Goal: Task Accomplishment & Management: Use online tool/utility

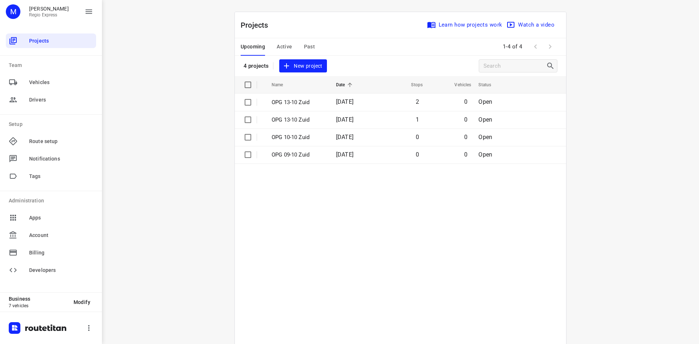
click at [286, 48] on span "Active" at bounding box center [284, 46] width 15 height 9
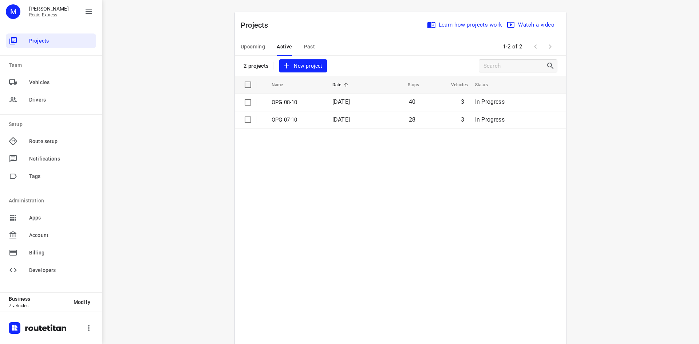
click at [327, 102] on td "[DATE]" at bounding box center [350, 102] width 47 height 17
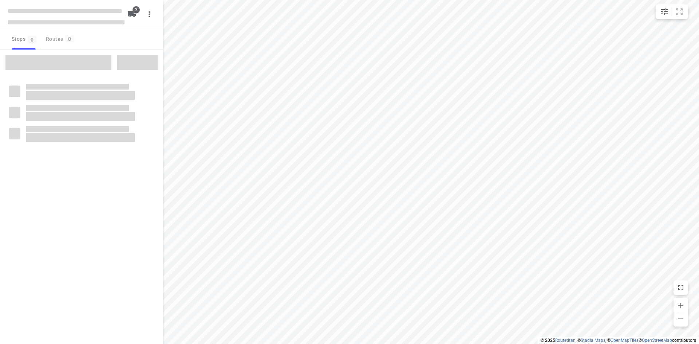
type input "distance"
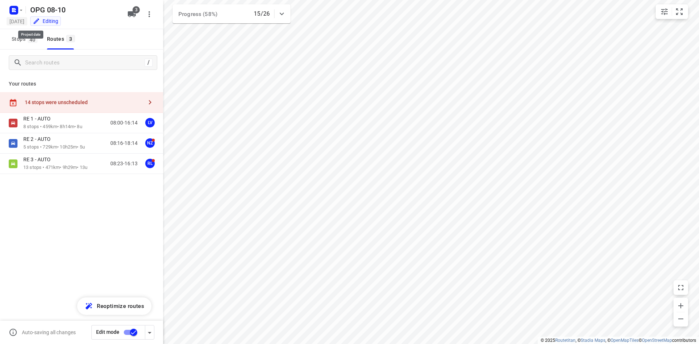
click at [19, 17] on h5 "[DATE]" at bounding box center [17, 21] width 21 height 8
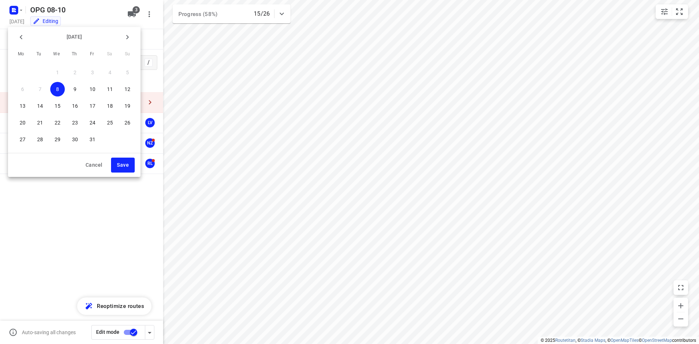
click at [13, 14] on div at bounding box center [349, 172] width 699 height 344
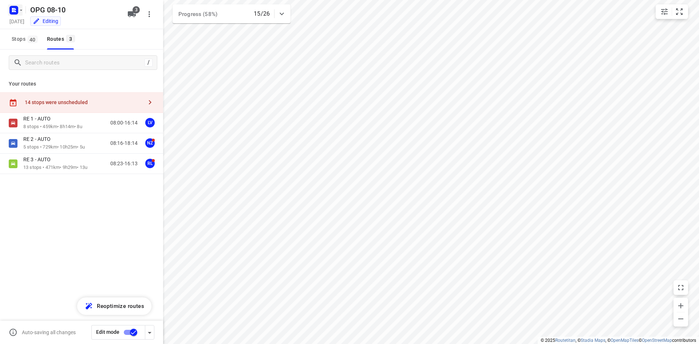
click at [18, 11] on icon "button" at bounding box center [21, 10] width 6 height 6
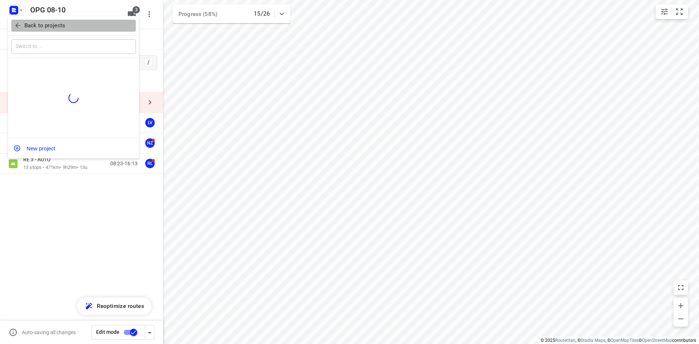
click at [22, 28] on span "Back to projects" at bounding box center [73, 25] width 119 height 8
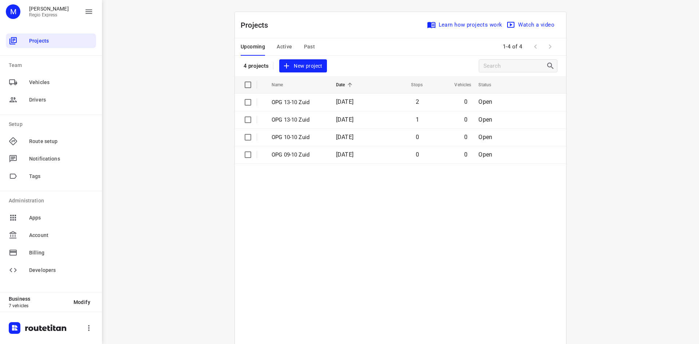
click at [283, 41] on button "Active" at bounding box center [284, 46] width 15 height 17
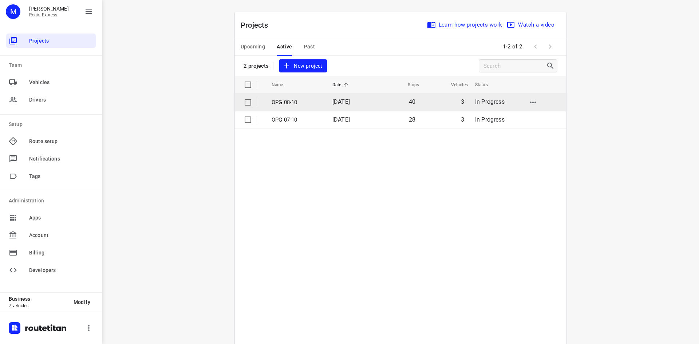
click at [332, 103] on span "[DATE]" at bounding box center [340, 101] width 17 height 7
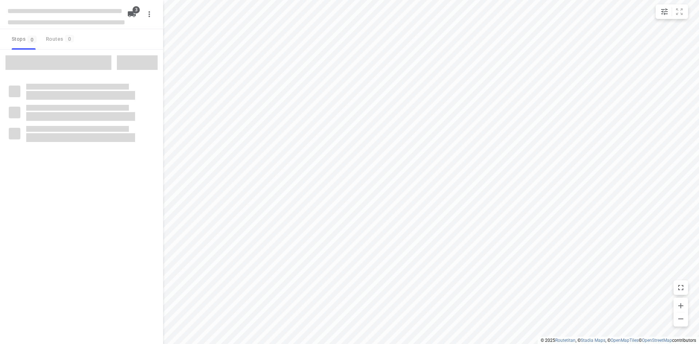
type input "distance"
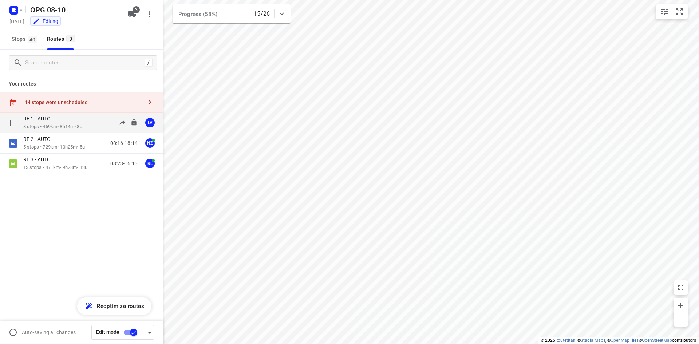
click at [46, 121] on p "RE 1 - AUTO" at bounding box center [39, 118] width 32 height 7
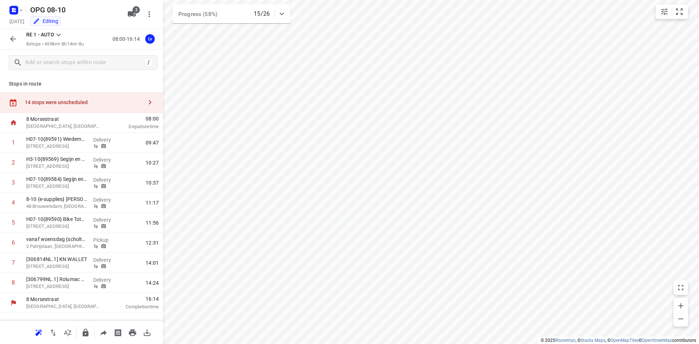
click at [10, 41] on icon "button" at bounding box center [13, 39] width 9 height 9
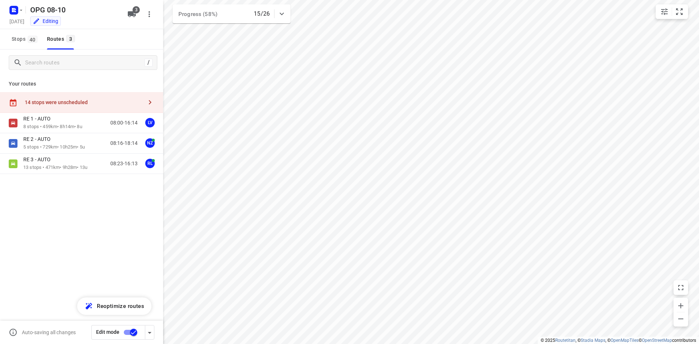
click at [113, 96] on div "14 stops were unscheduled" at bounding box center [81, 102] width 163 height 21
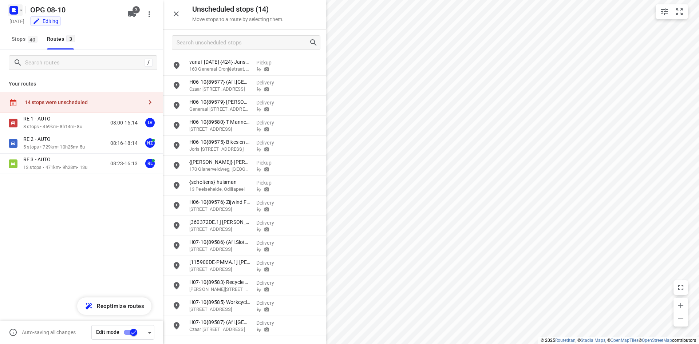
click at [17, 12] on rect "button" at bounding box center [13, 10] width 9 height 9
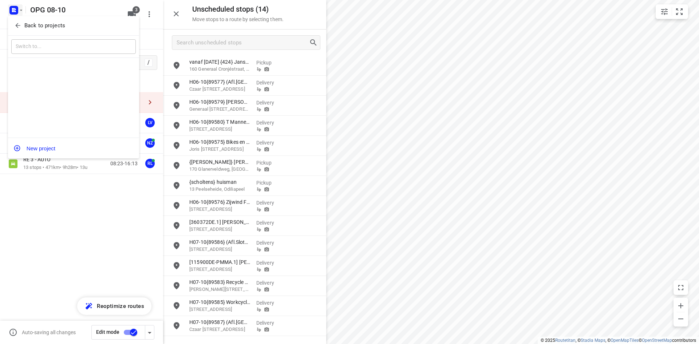
click at [24, 27] on span "Back to projects" at bounding box center [73, 25] width 119 height 8
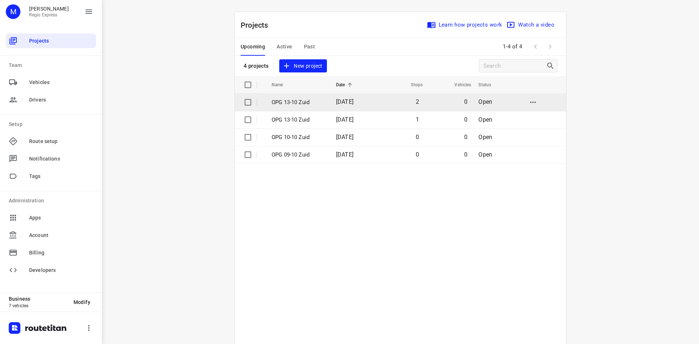
click at [319, 103] on p "OPG 13-10 Zuid" at bounding box center [299, 102] width 54 height 8
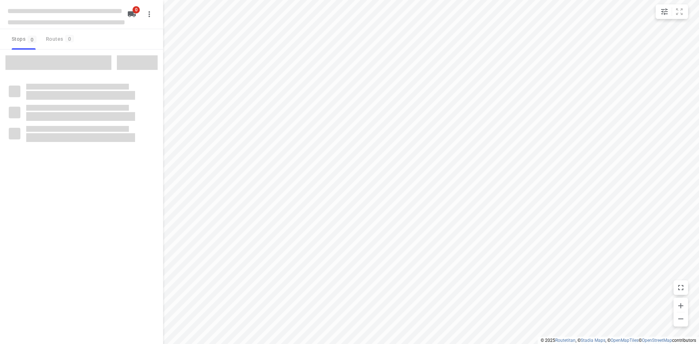
type input "distance"
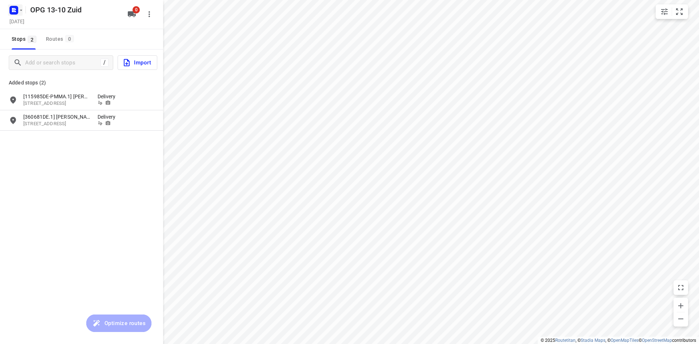
click at [12, 13] on rect "button" at bounding box center [13, 10] width 9 height 9
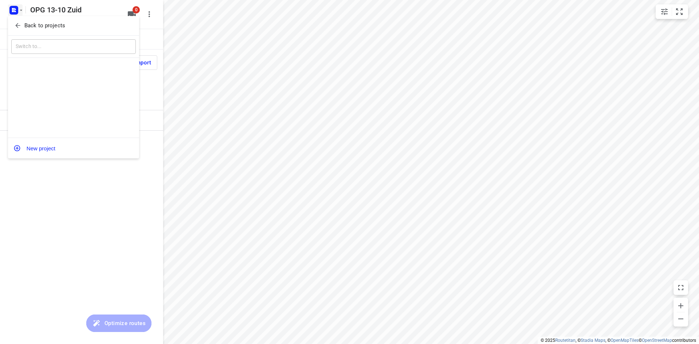
click at [11, 27] on button "Back to projects" at bounding box center [73, 26] width 124 height 12
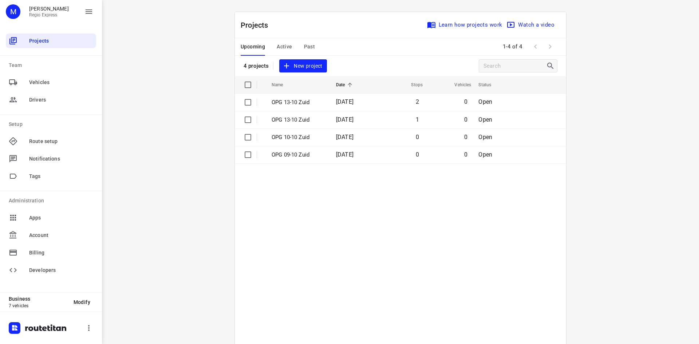
click at [301, 116] on p "OPG 13-10 Zuid" at bounding box center [299, 120] width 54 height 8
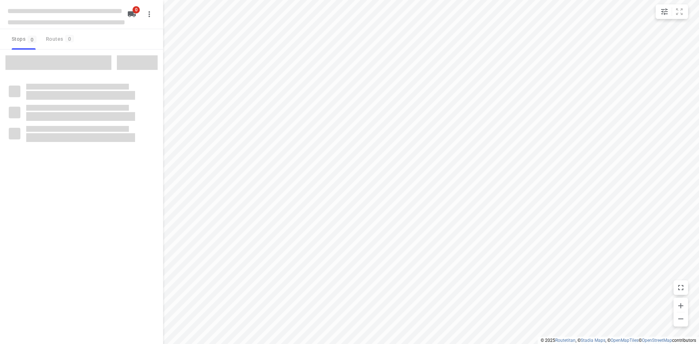
type input "distance"
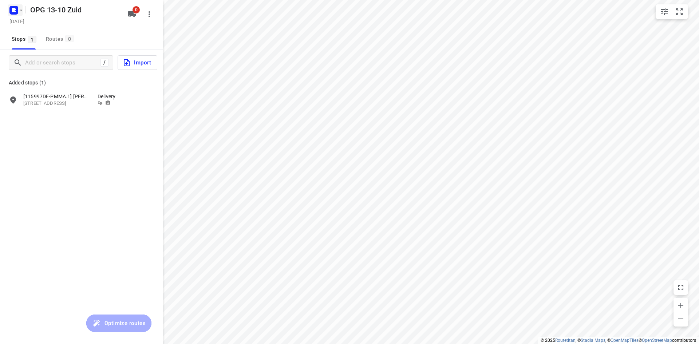
click at [16, 9] on icon "button" at bounding box center [15, 9] width 2 height 2
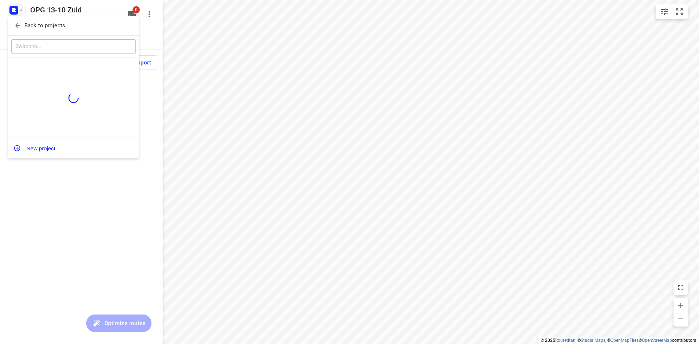
click at [15, 19] on div "Back to projects" at bounding box center [73, 26] width 131 height 20
click at [15, 23] on icon "button" at bounding box center [17, 25] width 7 height 7
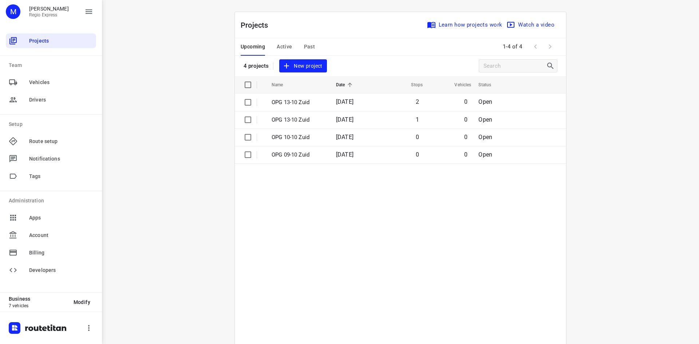
click at [286, 48] on span "Active" at bounding box center [284, 46] width 15 height 9
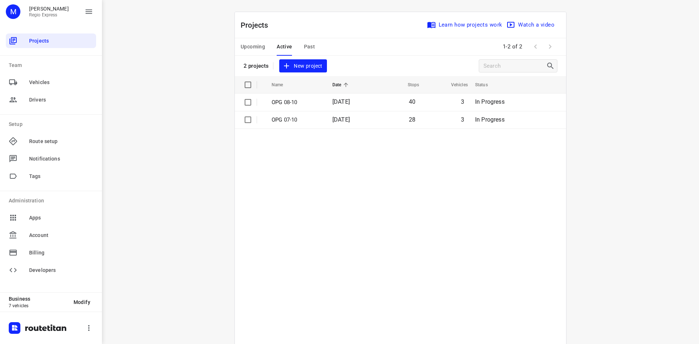
scroll to position [36, 0]
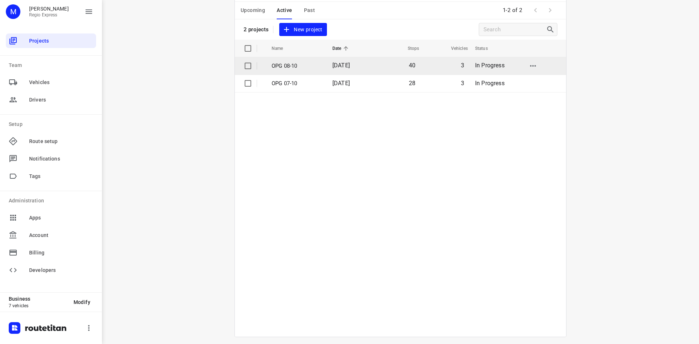
click at [319, 61] on td "OPG 08-10" at bounding box center [295, 65] width 62 height 17
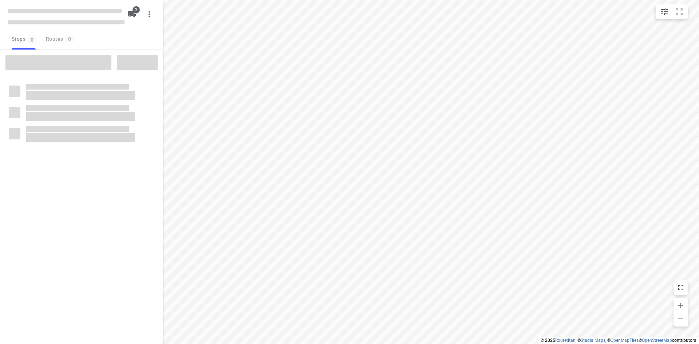
type input "distance"
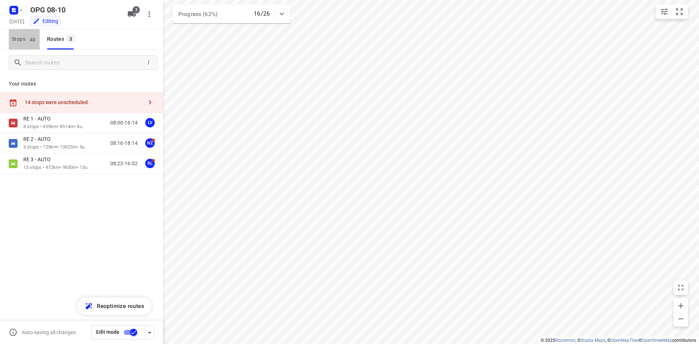
click at [31, 38] on span "40" at bounding box center [33, 39] width 10 height 7
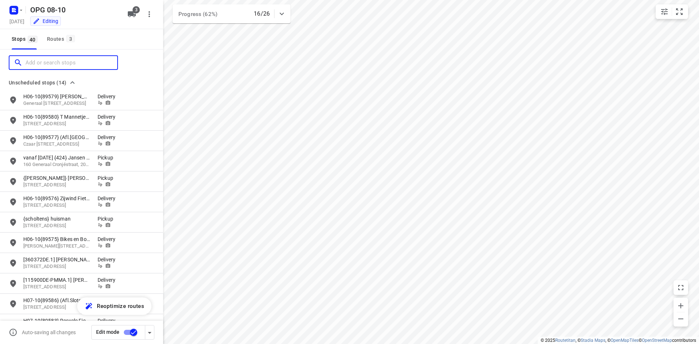
click at [56, 64] on input "Add or search stops" at bounding box center [71, 62] width 92 height 11
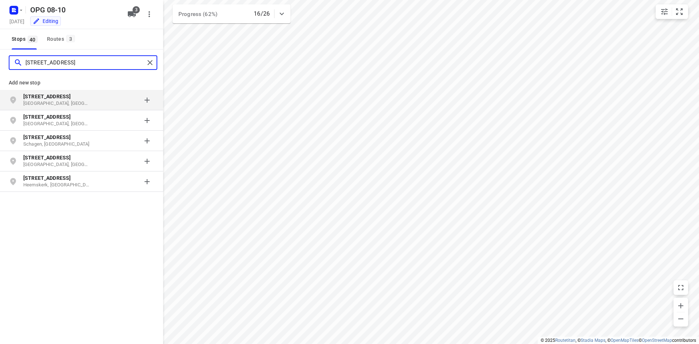
type input "[STREET_ADDRESS]"
click at [58, 99] on b "[STREET_ADDRESS]" at bounding box center [46, 97] width 47 height 6
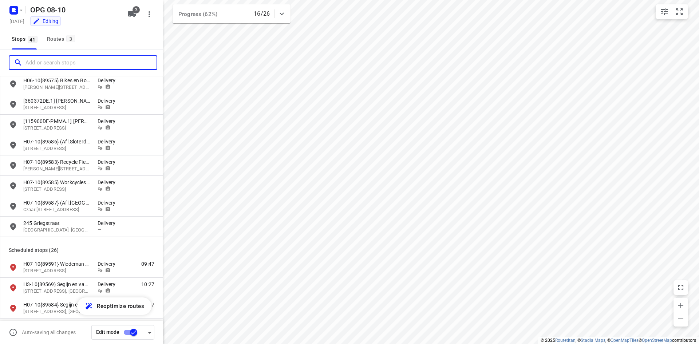
scroll to position [255, 0]
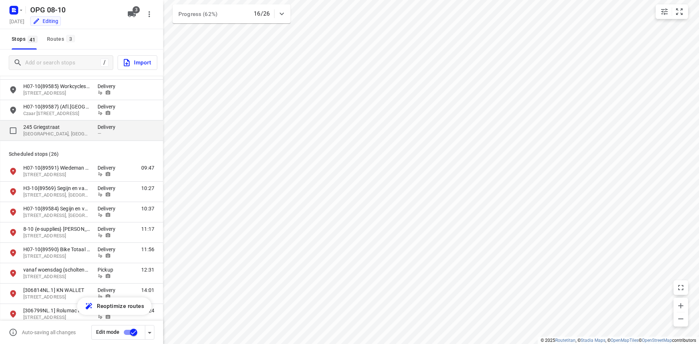
click at [120, 135] on div "grid" at bounding box center [136, 130] width 35 height 14
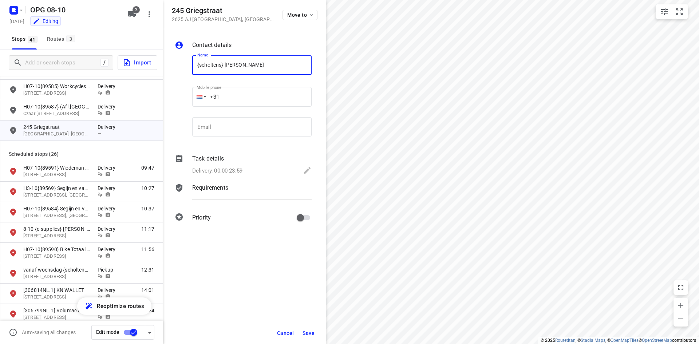
type input "{scholtens} [PERSON_NAME]"
type input "[PHONE_NUMBER]"
click at [249, 162] on div "Task details" at bounding box center [251, 158] width 119 height 9
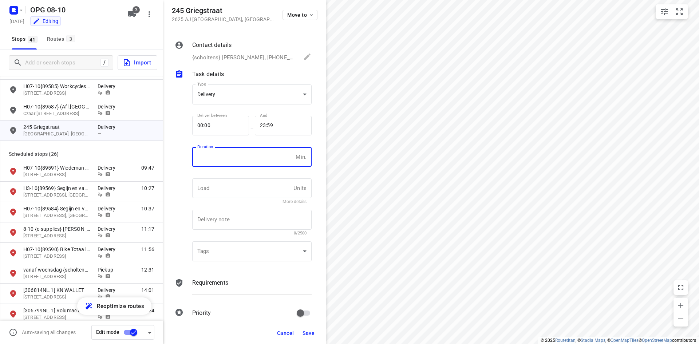
click at [238, 156] on input "number" at bounding box center [242, 157] width 100 height 20
type input "10"
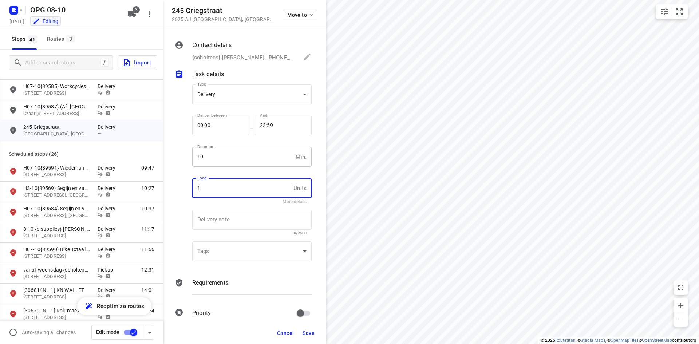
type input "1"
click at [219, 278] on div "Requirements" at bounding box center [252, 289] width 122 height 25
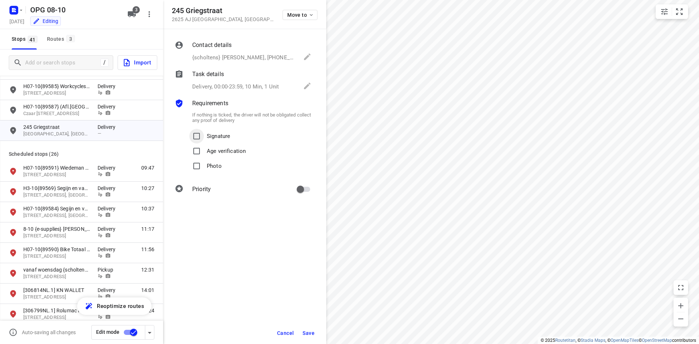
click at [191, 132] on input "Signature" at bounding box center [196, 136] width 15 height 15
checkbox input "true"
click at [201, 170] on input "Photo" at bounding box center [196, 166] width 15 height 15
checkbox input "true"
click at [304, 188] on input "primary checkbox" at bounding box center [300, 189] width 41 height 14
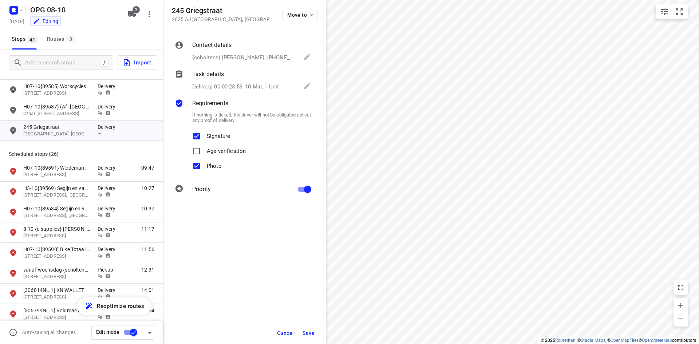
click at [306, 190] on input "primary checkbox" at bounding box center [307, 189] width 41 height 14
checkbox input "false"
click at [310, 334] on span "Save" at bounding box center [308, 333] width 12 height 6
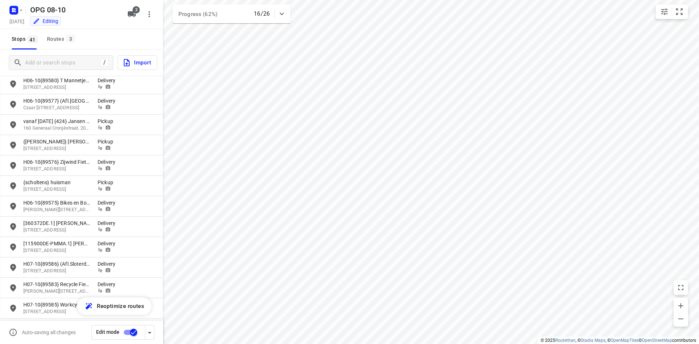
scroll to position [0, 0]
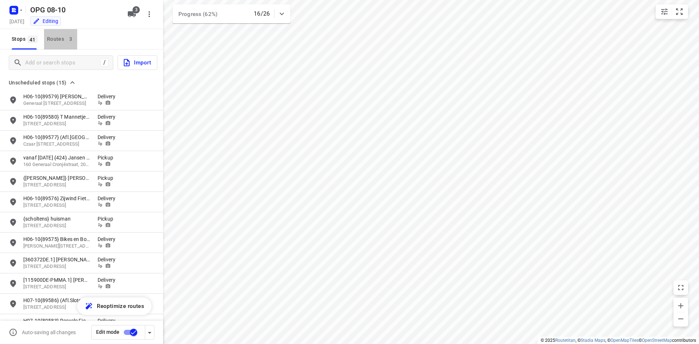
click at [65, 41] on div "Routes 3" at bounding box center [62, 39] width 30 height 9
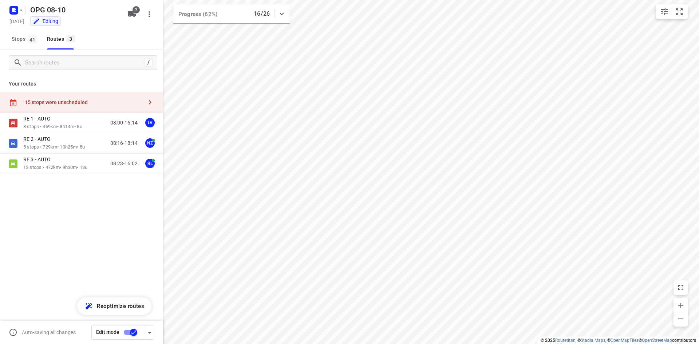
click at [57, 106] on div "15 stops were unscheduled" at bounding box center [81, 102] width 163 height 21
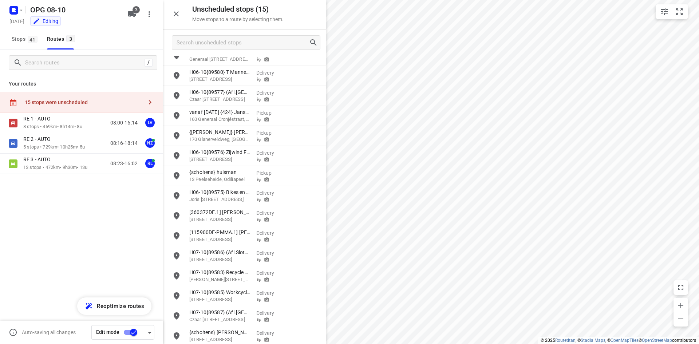
scroll to position [14, 0]
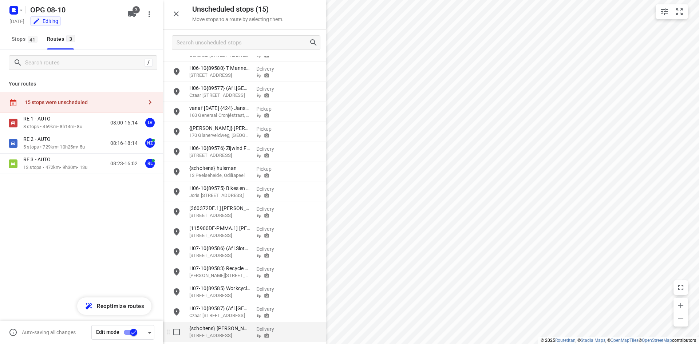
click at [244, 328] on p "{scholtens} [PERSON_NAME]" at bounding box center [219, 328] width 61 height 7
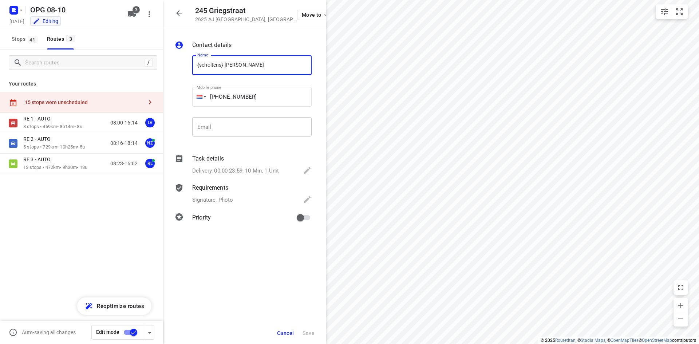
click at [261, 126] on input "email" at bounding box center [251, 127] width 119 height 20
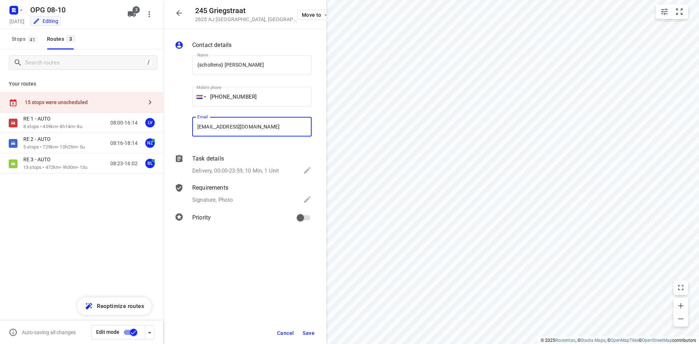
type input "[EMAIL_ADDRESS][DOMAIN_NAME]"
click at [308, 330] on span "Save" at bounding box center [308, 333] width 12 height 6
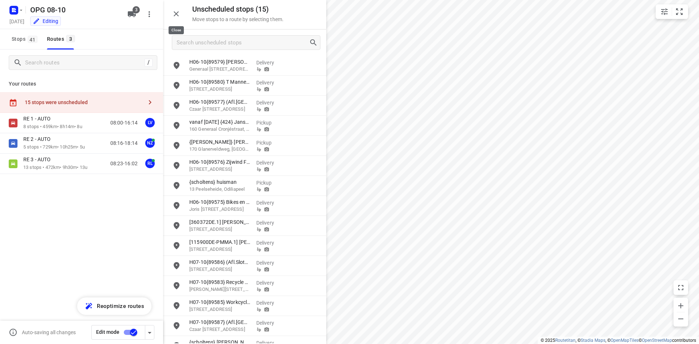
click at [177, 16] on icon "button" at bounding box center [176, 13] width 9 height 9
